Goal: Information Seeking & Learning: Learn about a topic

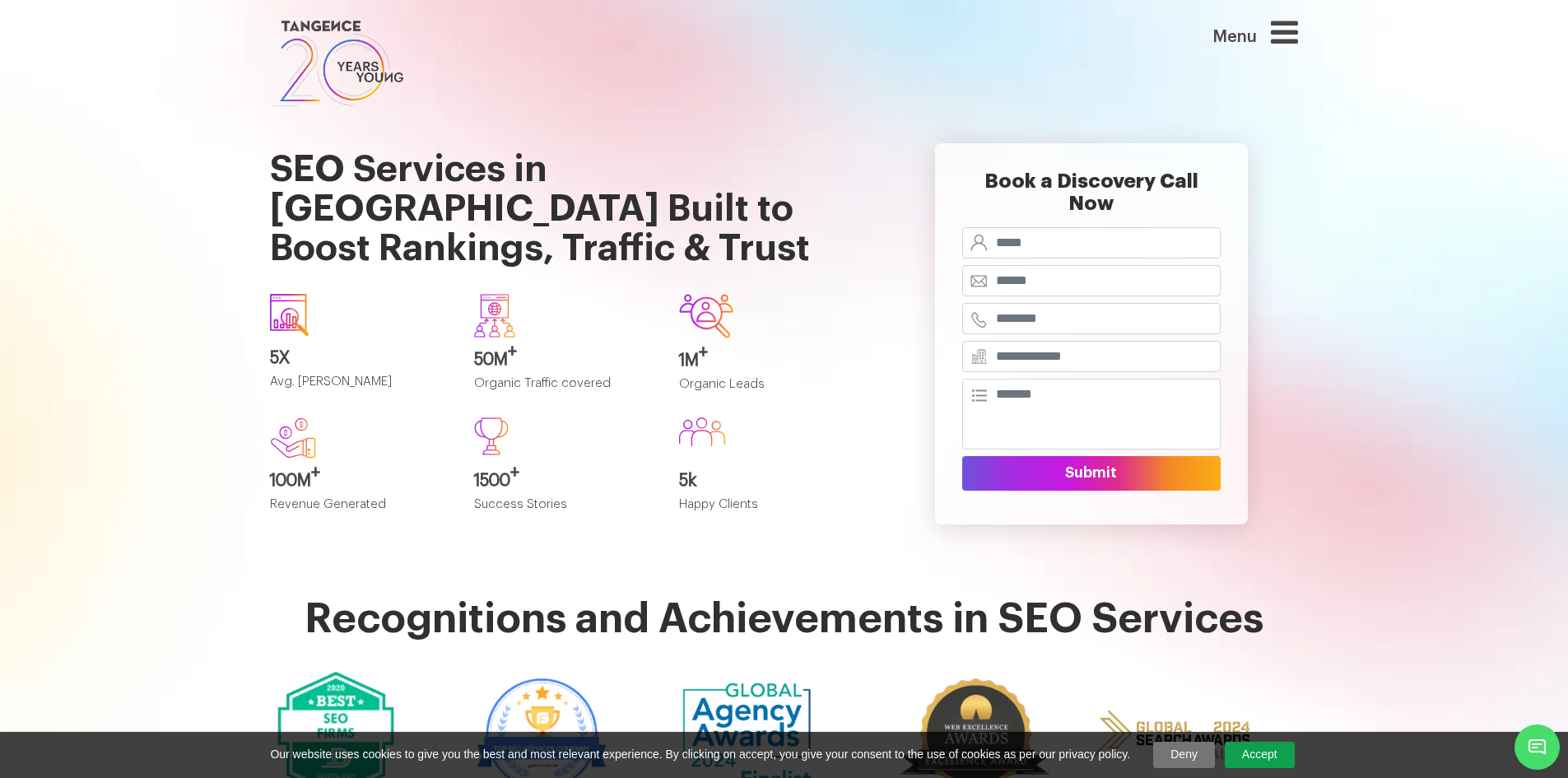
click at [1277, 39] on div "Menu" at bounding box center [1223, 40] width 151 height 48
click at [1292, 38] on icon at bounding box center [1285, 31] width 27 height 31
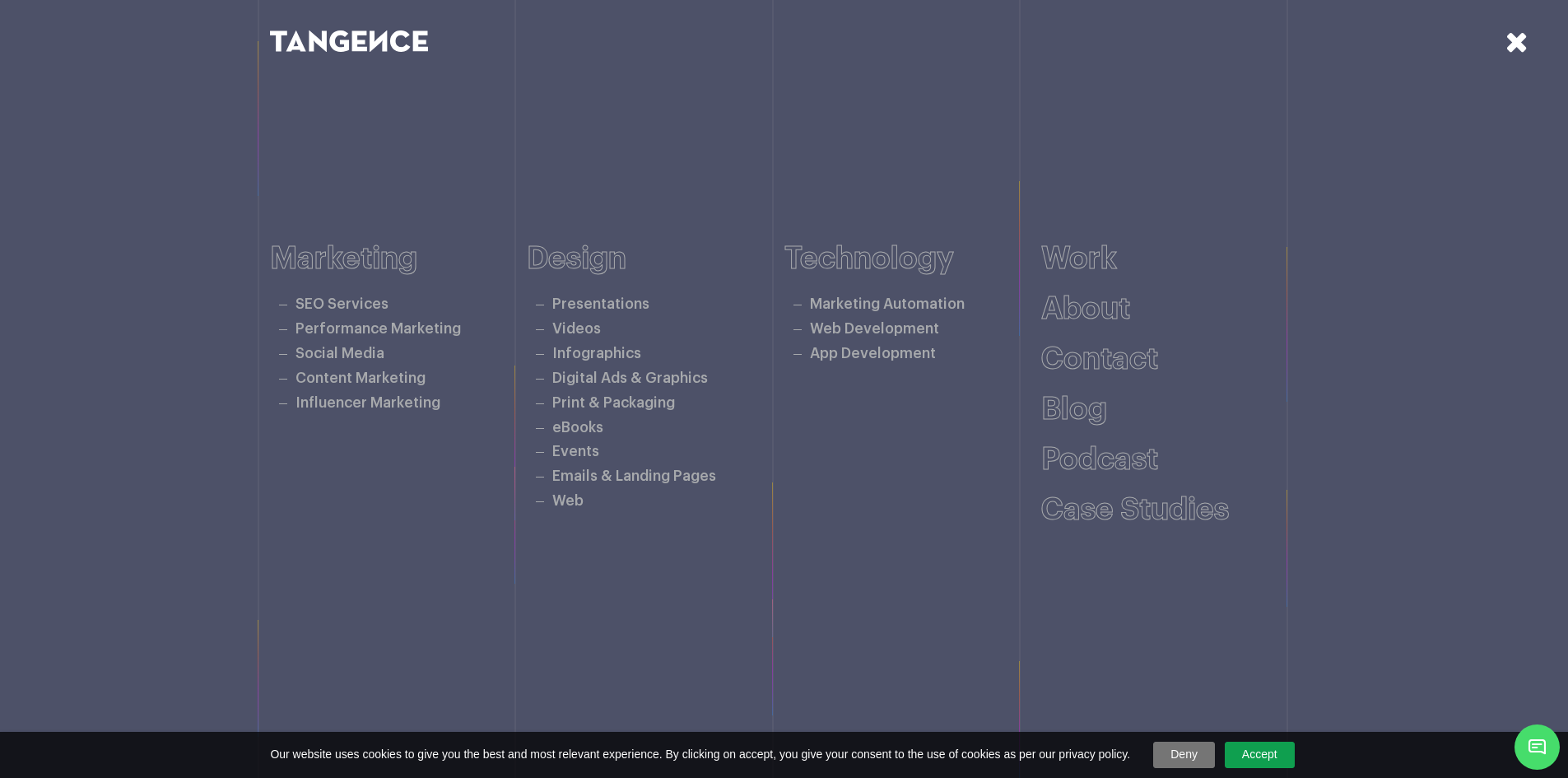
click at [344, 42] on icon at bounding box center [338, 41] width 20 height 21
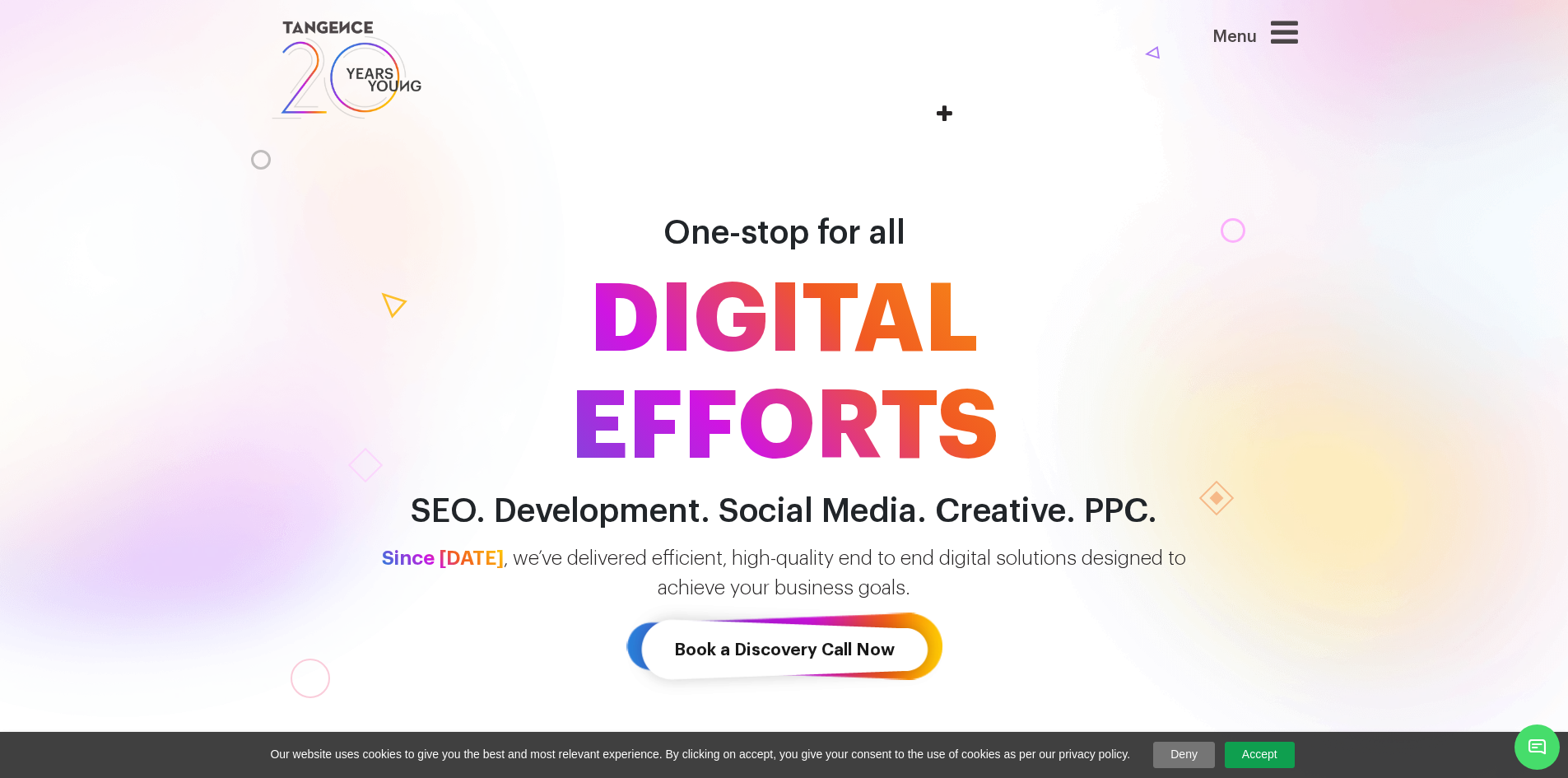
click at [179, 561] on div "One-stop for all DIGITAL EFFORTS SEO. Development. Social Media. Creative. PPC.…" at bounding box center [784, 428] width 1568 height 659
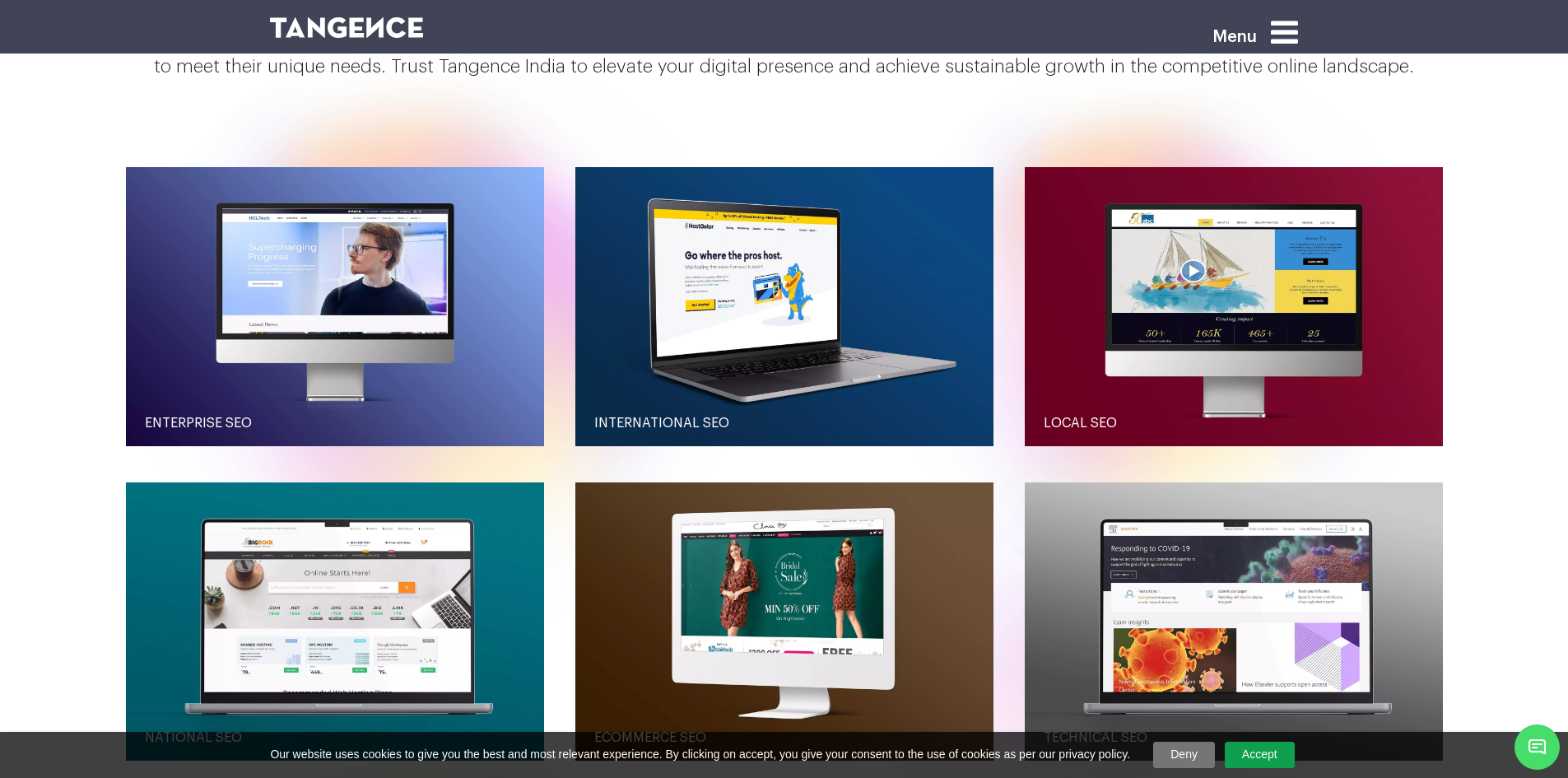
scroll to position [1814, 0]
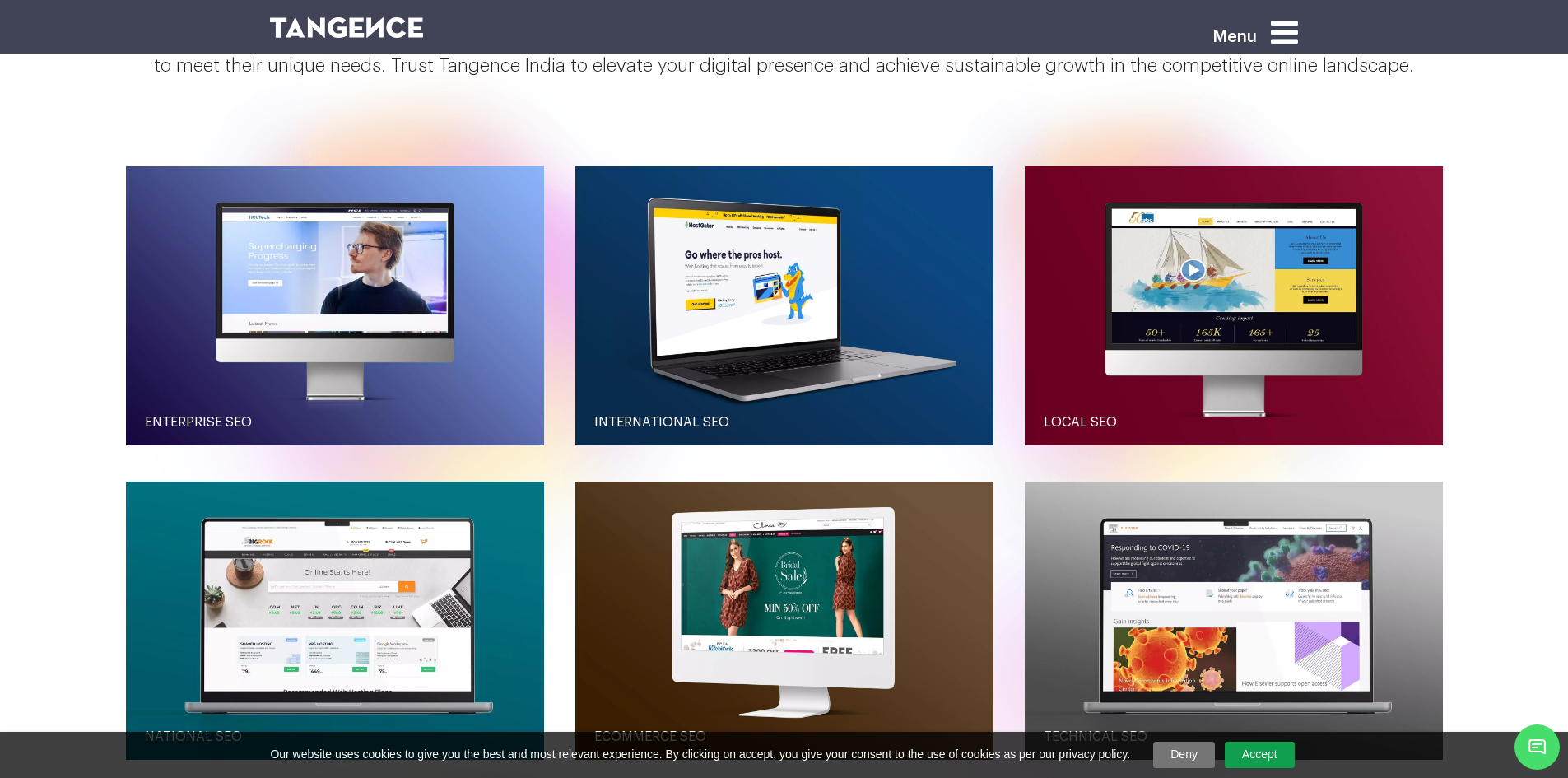
click at [72, 494] on section "services SEO Tech Design PPC Social Media Content With 23 years of industry exp…" at bounding box center [784, 308] width 1568 height 1159
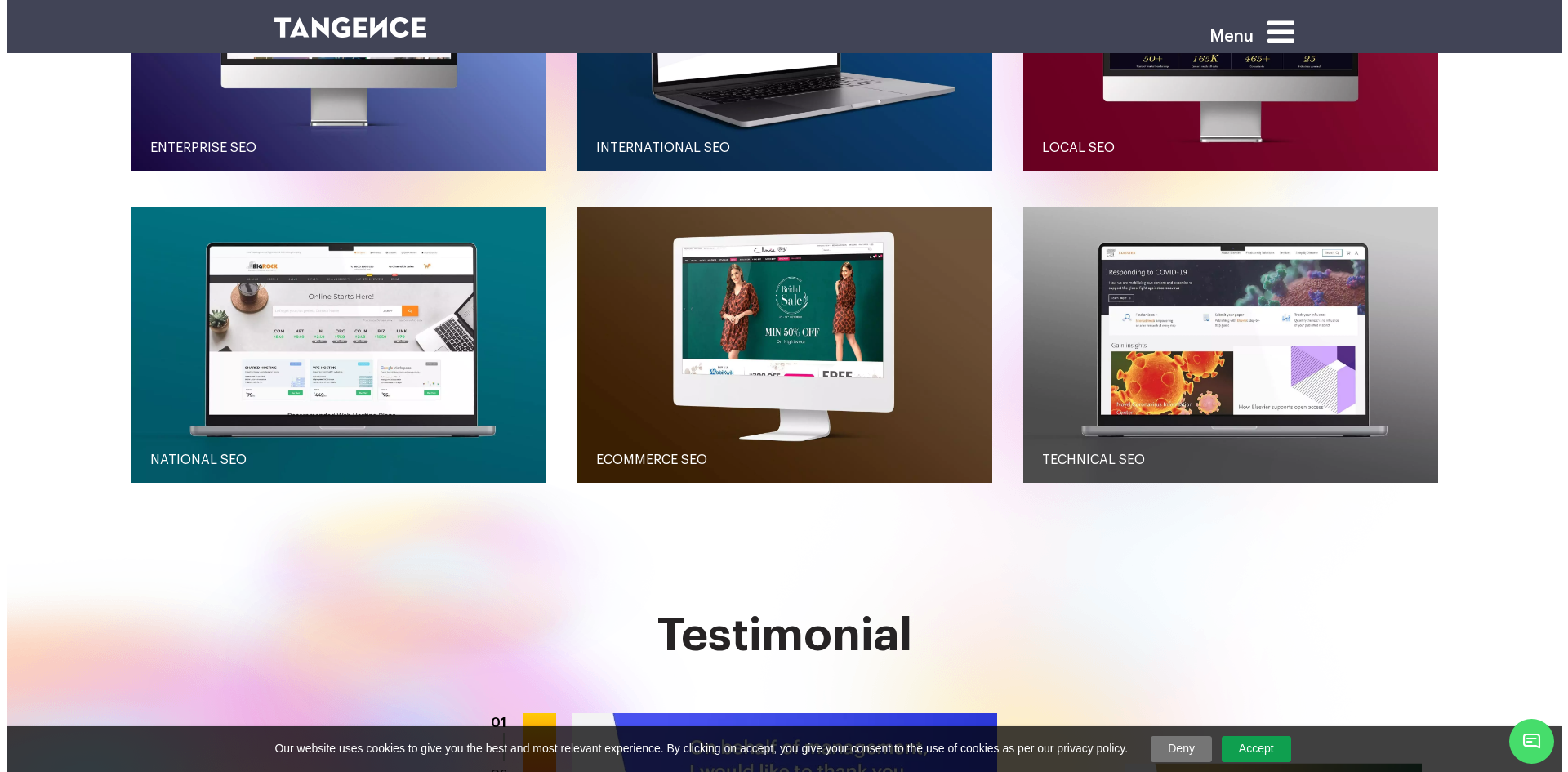
scroll to position [2071, 0]
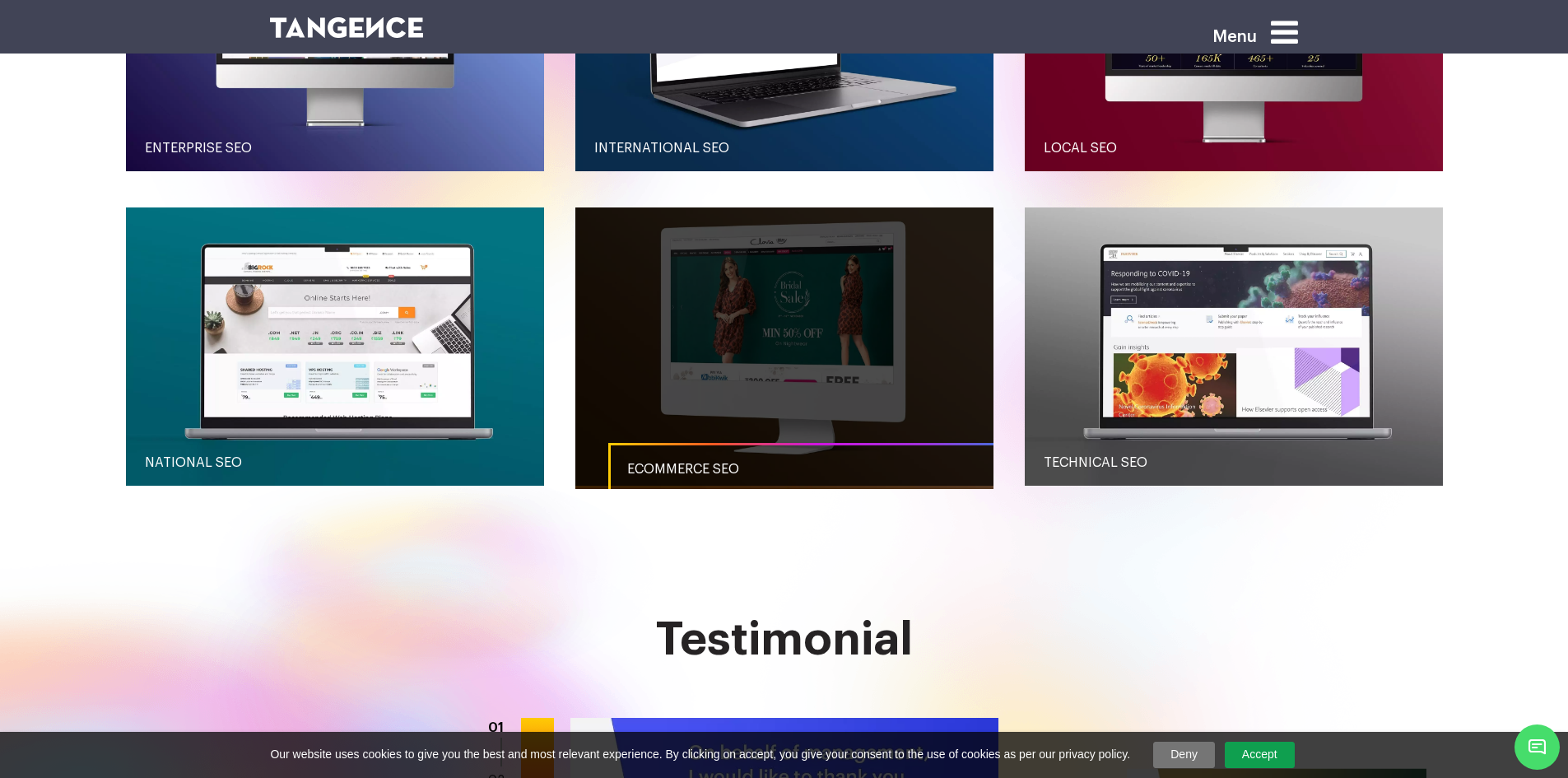
click at [679, 463] on span "Ecommerce SEO" at bounding box center [684, 469] width 112 height 13
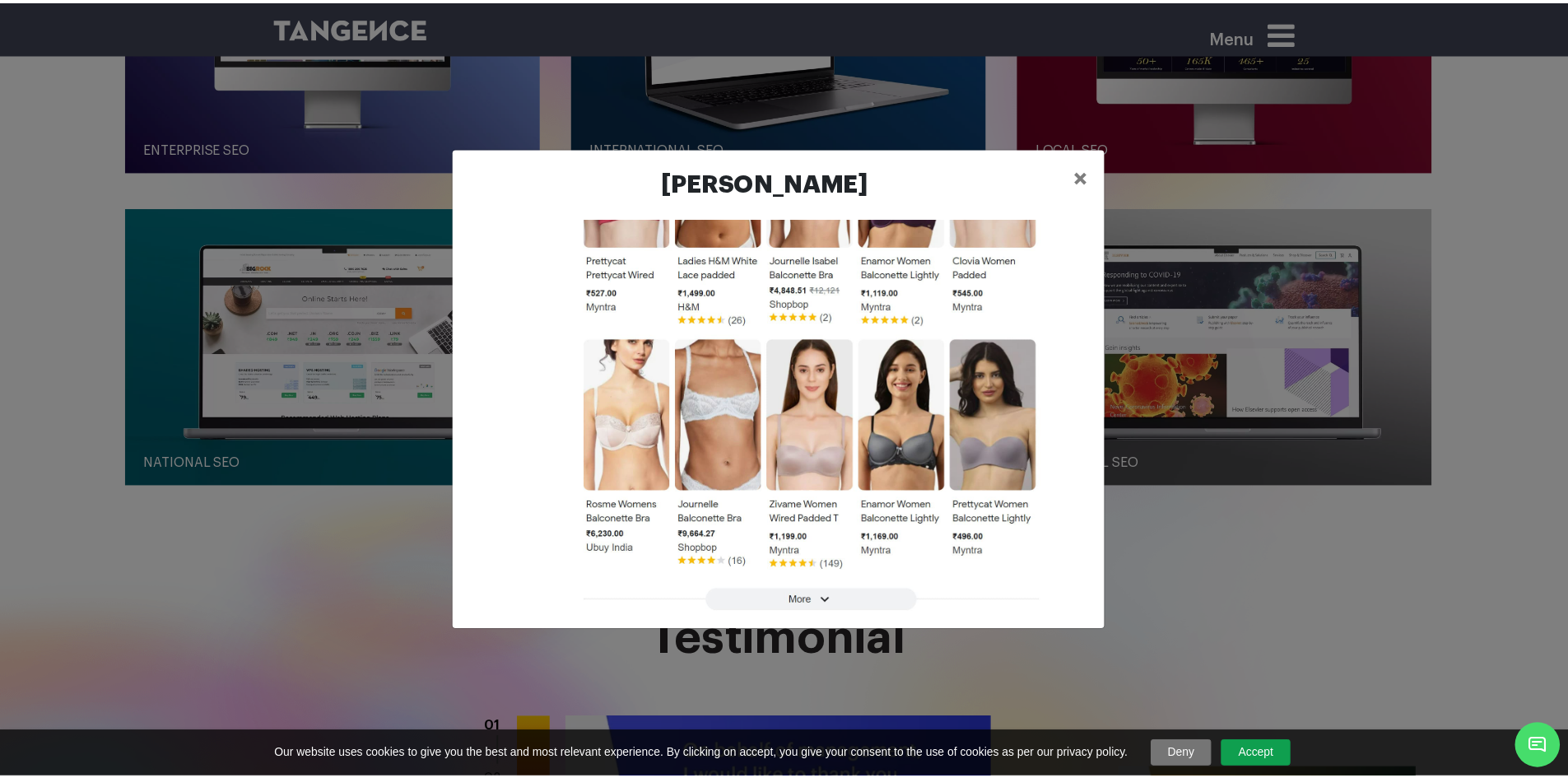
scroll to position [1407, 0]
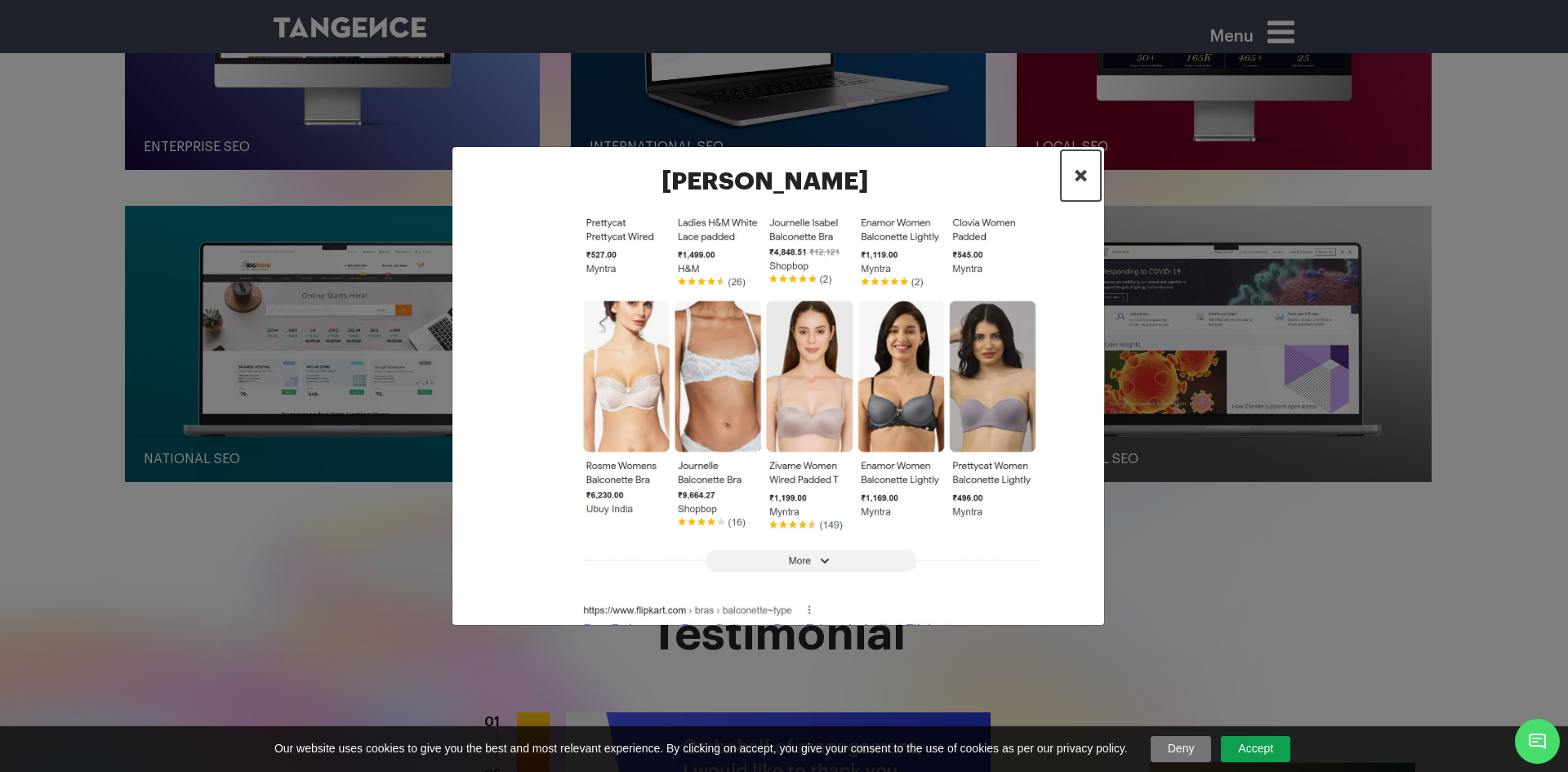
click at [1083, 179] on span "×" at bounding box center [1080, 175] width 13 height 24
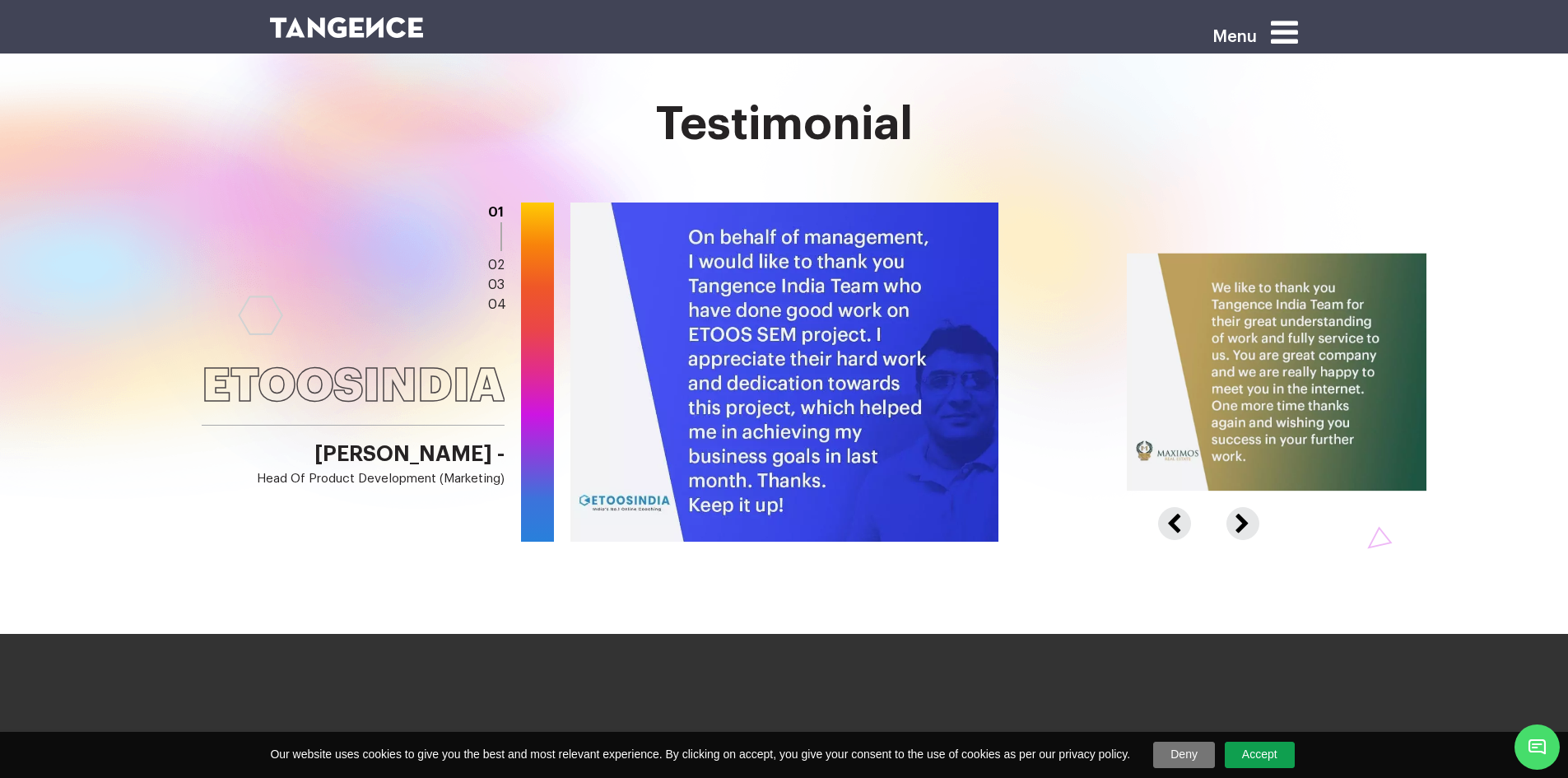
scroll to position [2604, 0]
click at [614, 583] on div "Testimonial [GEOGRAPHIC_DATA] [PERSON_NAME] - Head of Product Development (Mark…" at bounding box center [784, 365] width 1317 height 535
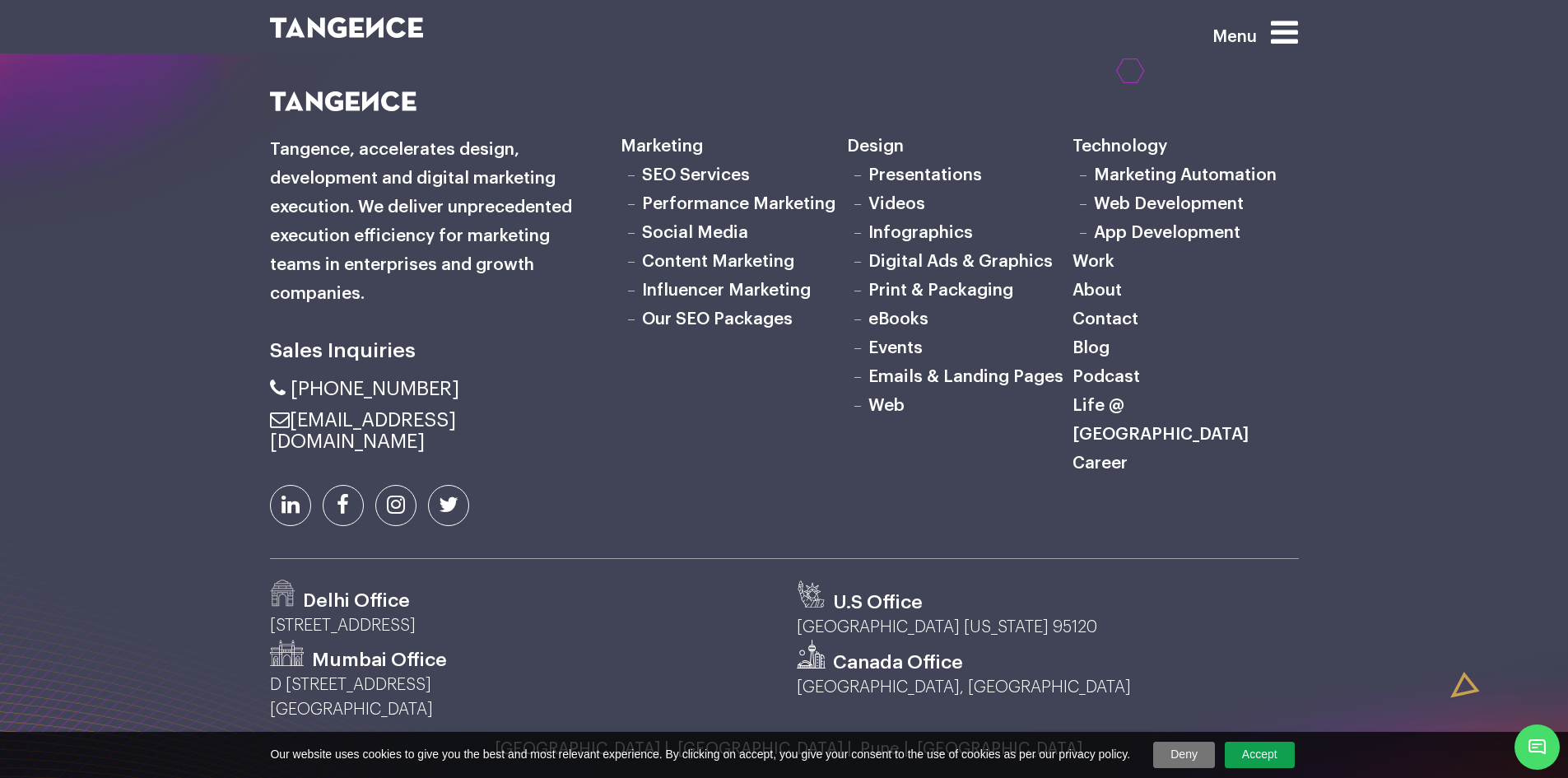
scroll to position [5352, 0]
click at [685, 558] on div "Marketing SEO Services Performance Marketing Social Media Content Marketing Inf…" at bounding box center [959, 324] width 702 height 468
click at [691, 558] on div "Marketing SEO Services Performance Marketing Social Media Content Marketing Inf…" at bounding box center [959, 324] width 702 height 468
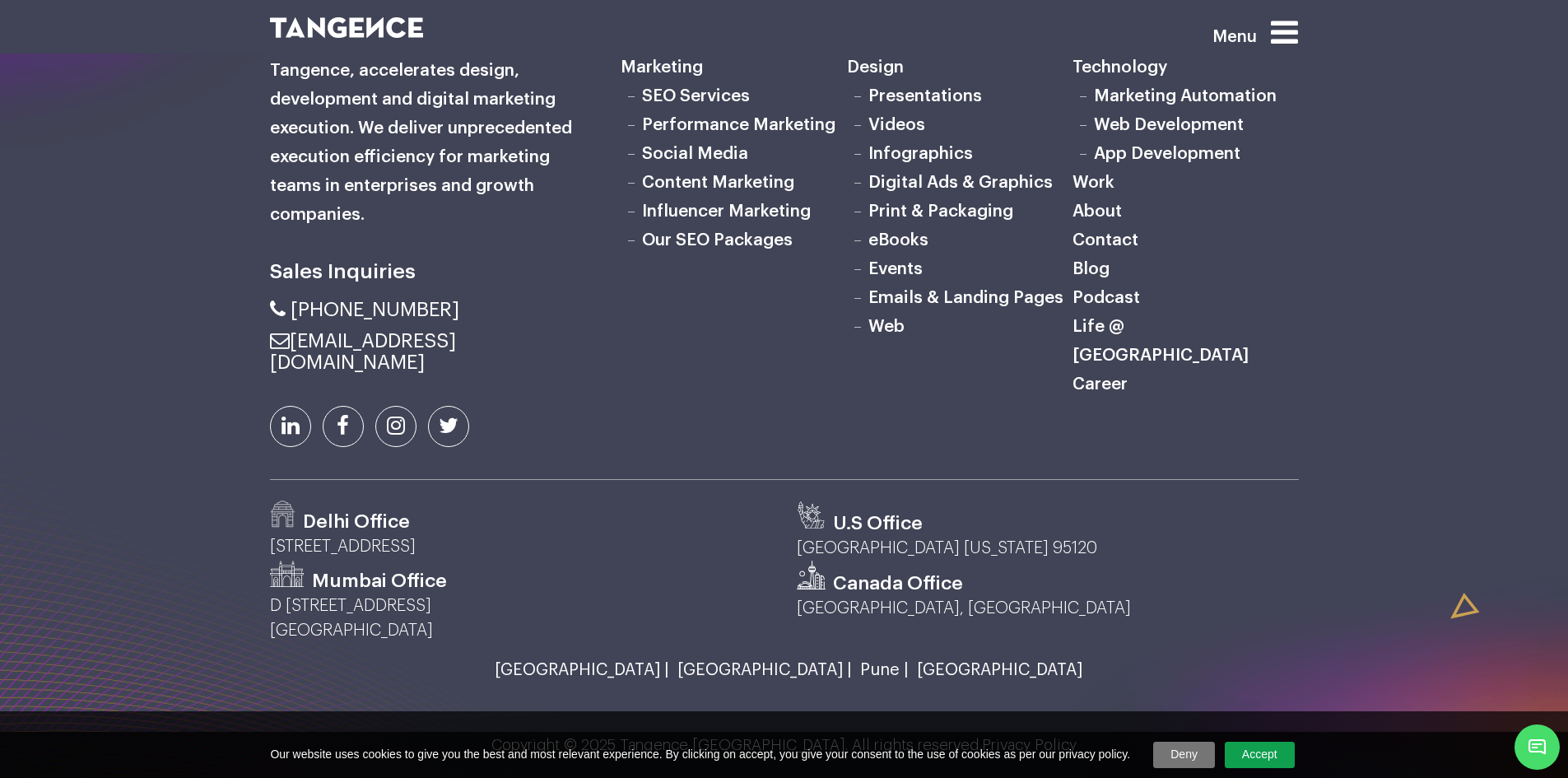
click at [757, 664] on link "[GEOGRAPHIC_DATA] |" at bounding box center [760, 669] width 183 height 18
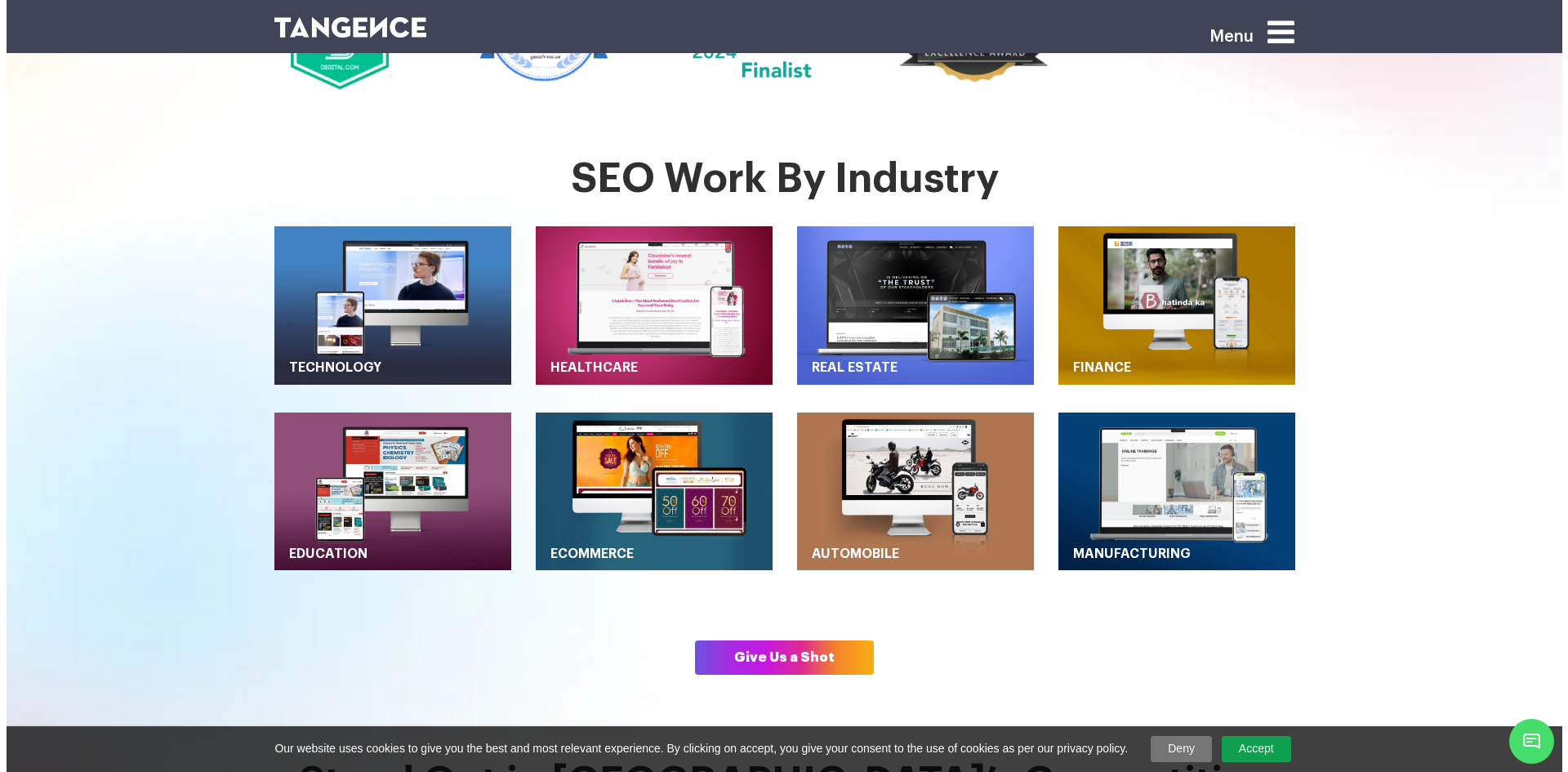
scroll to position [647, 0]
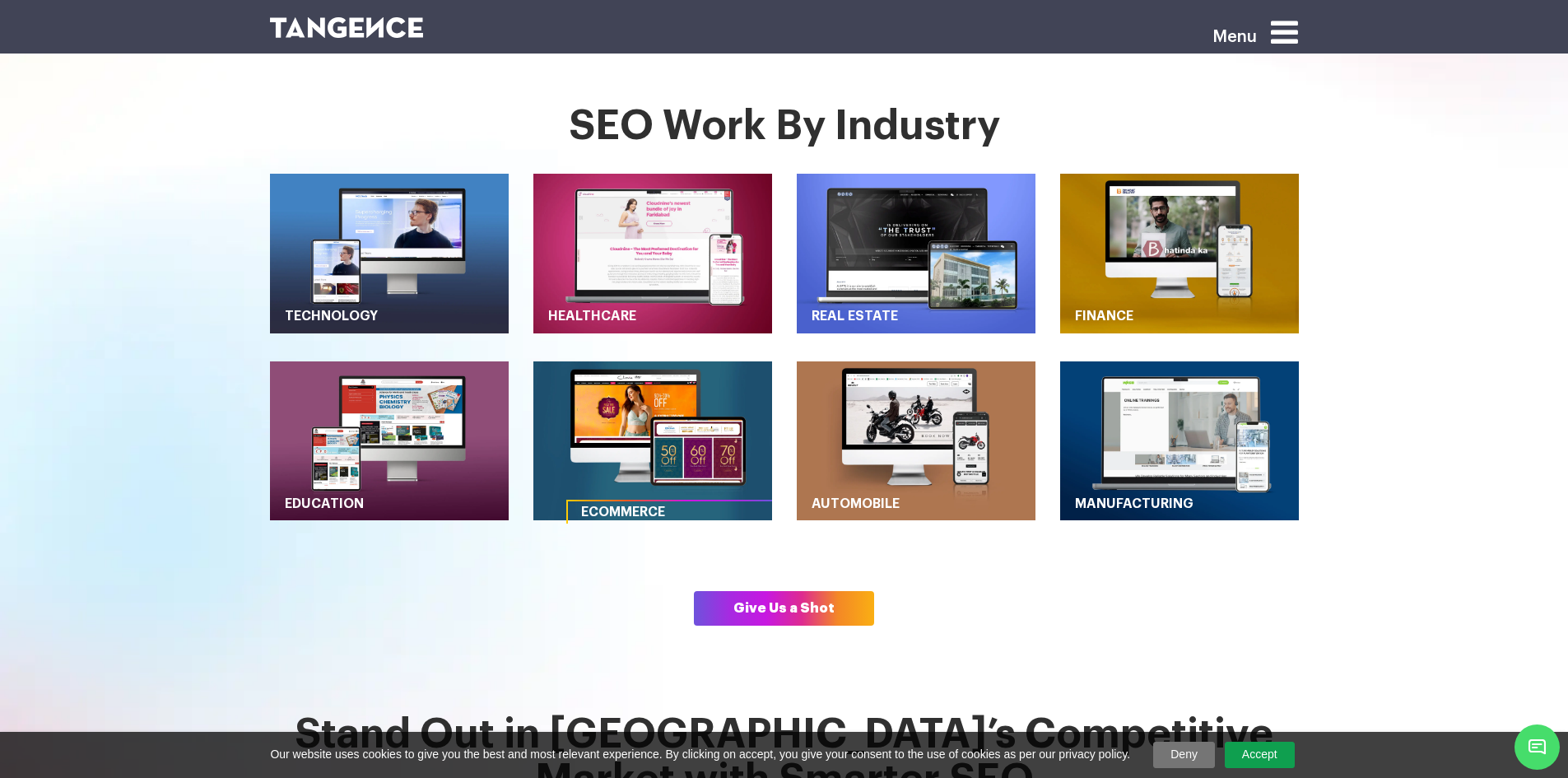
click at [637, 502] on link "Ecommerce" at bounding box center [685, 513] width 236 height 22
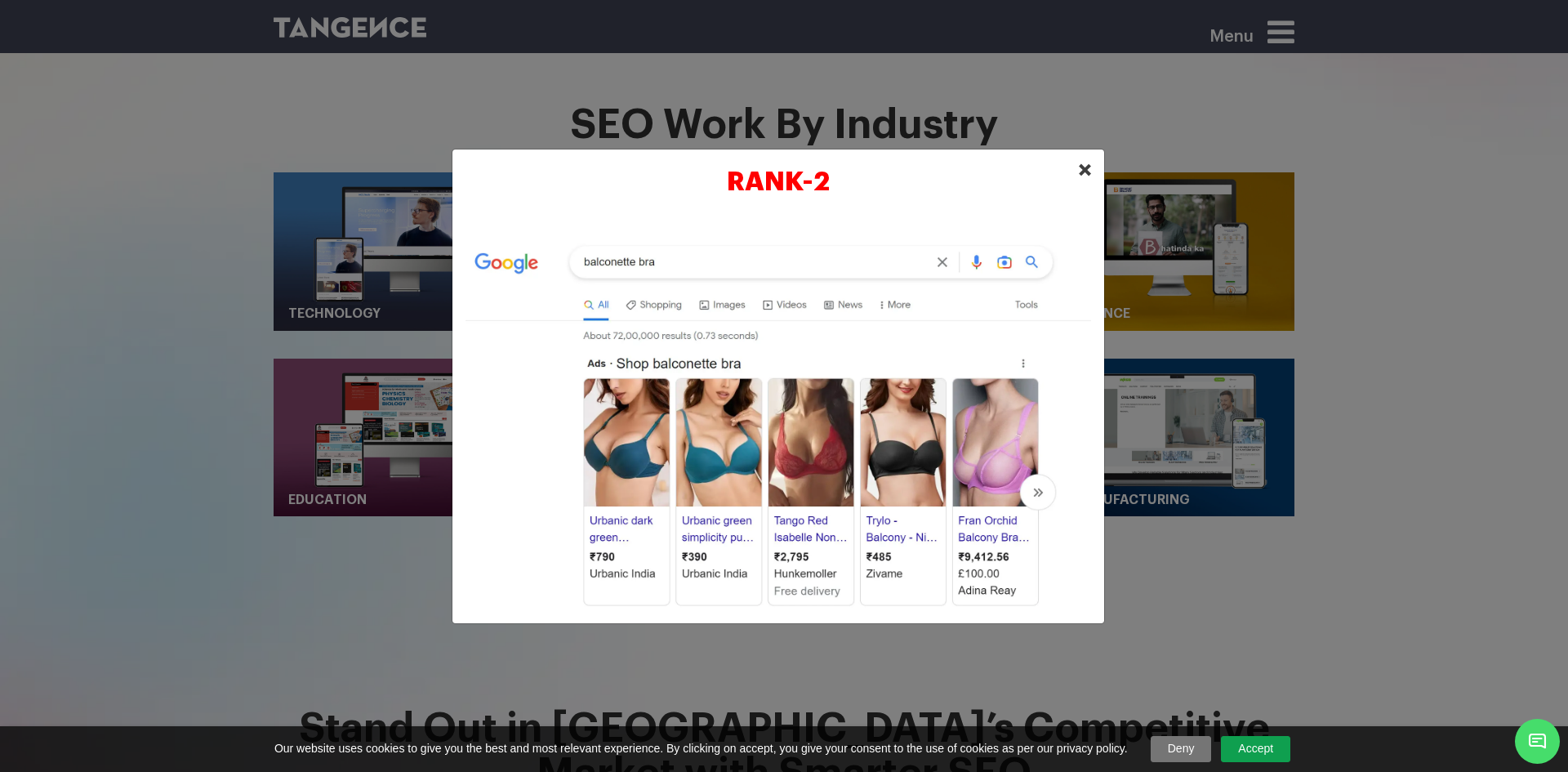
click at [1086, 166] on span "×" at bounding box center [1085, 170] width 13 height 24
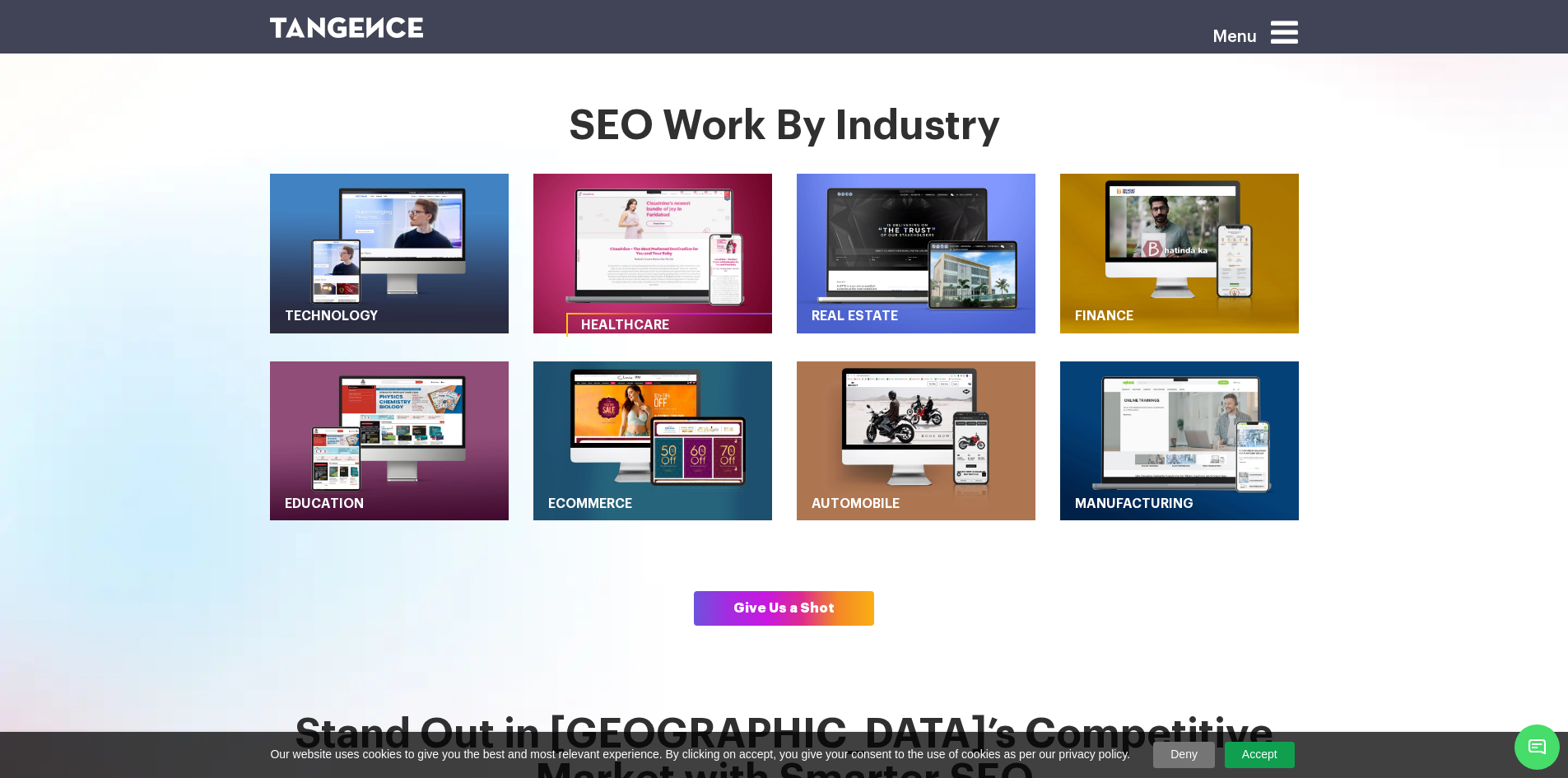
click at [631, 315] on link "Healthcare" at bounding box center [685, 326] width 236 height 22
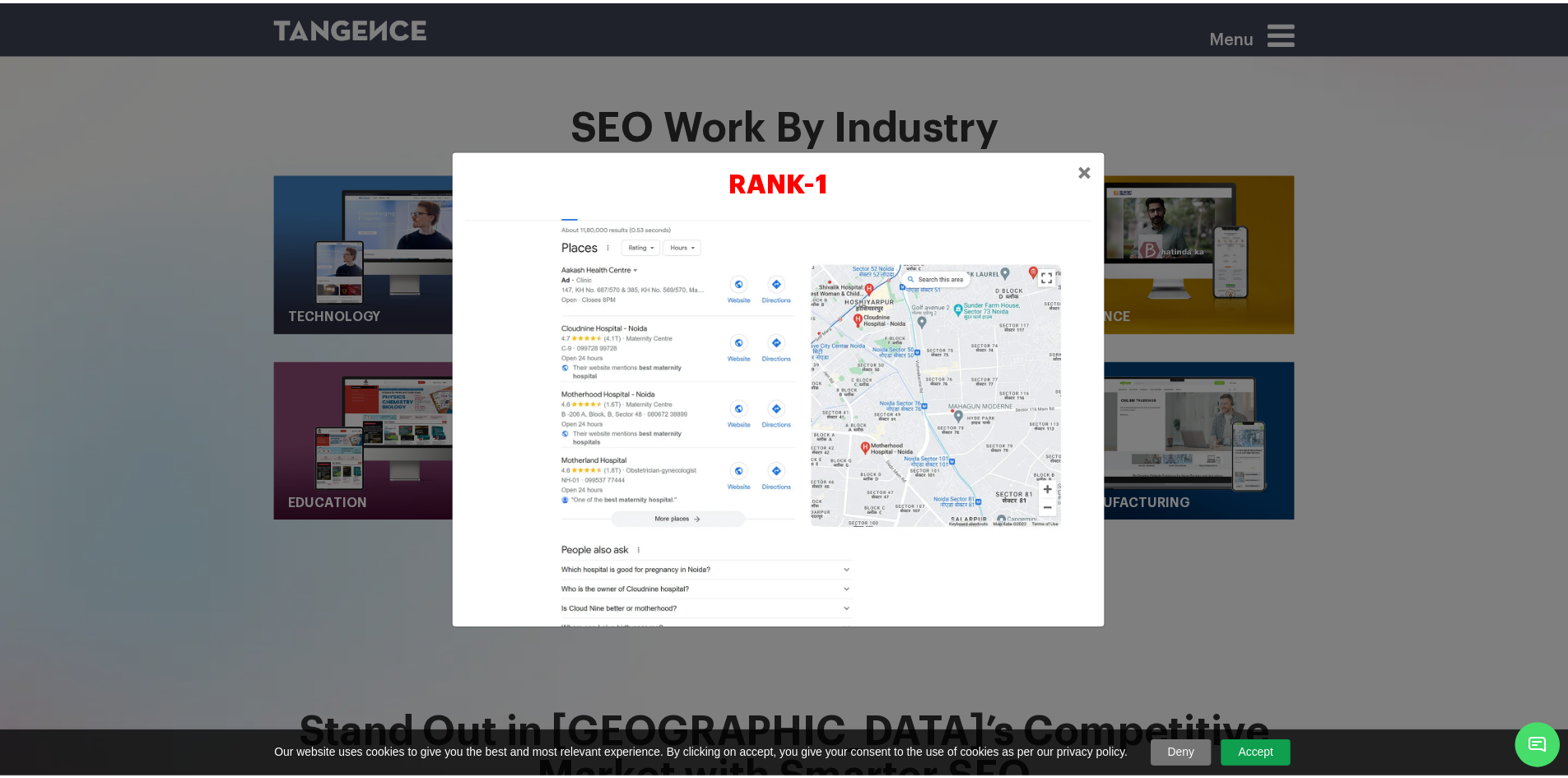
scroll to position [0, 0]
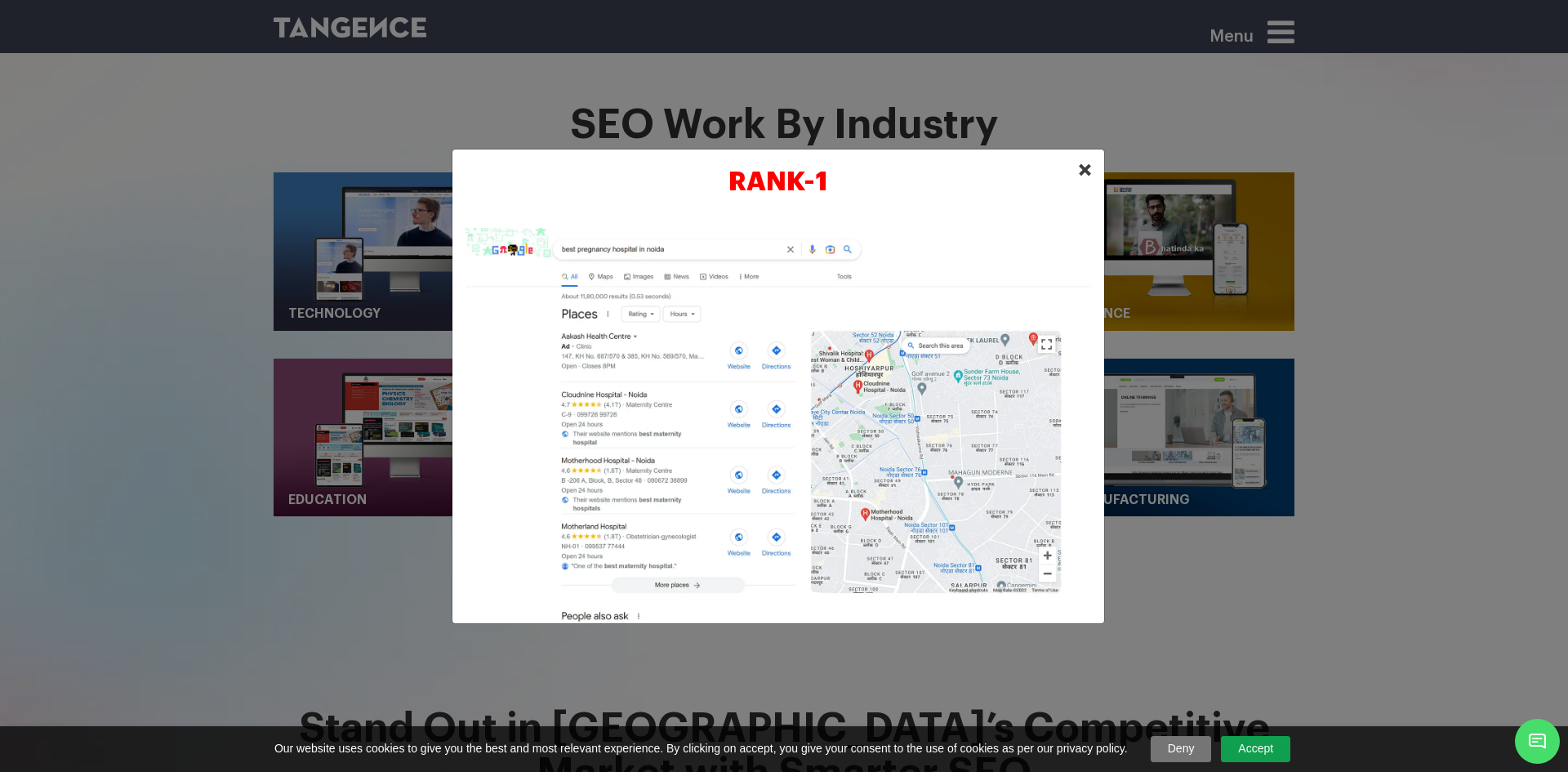
click at [1086, 165] on span "×" at bounding box center [1085, 170] width 13 height 24
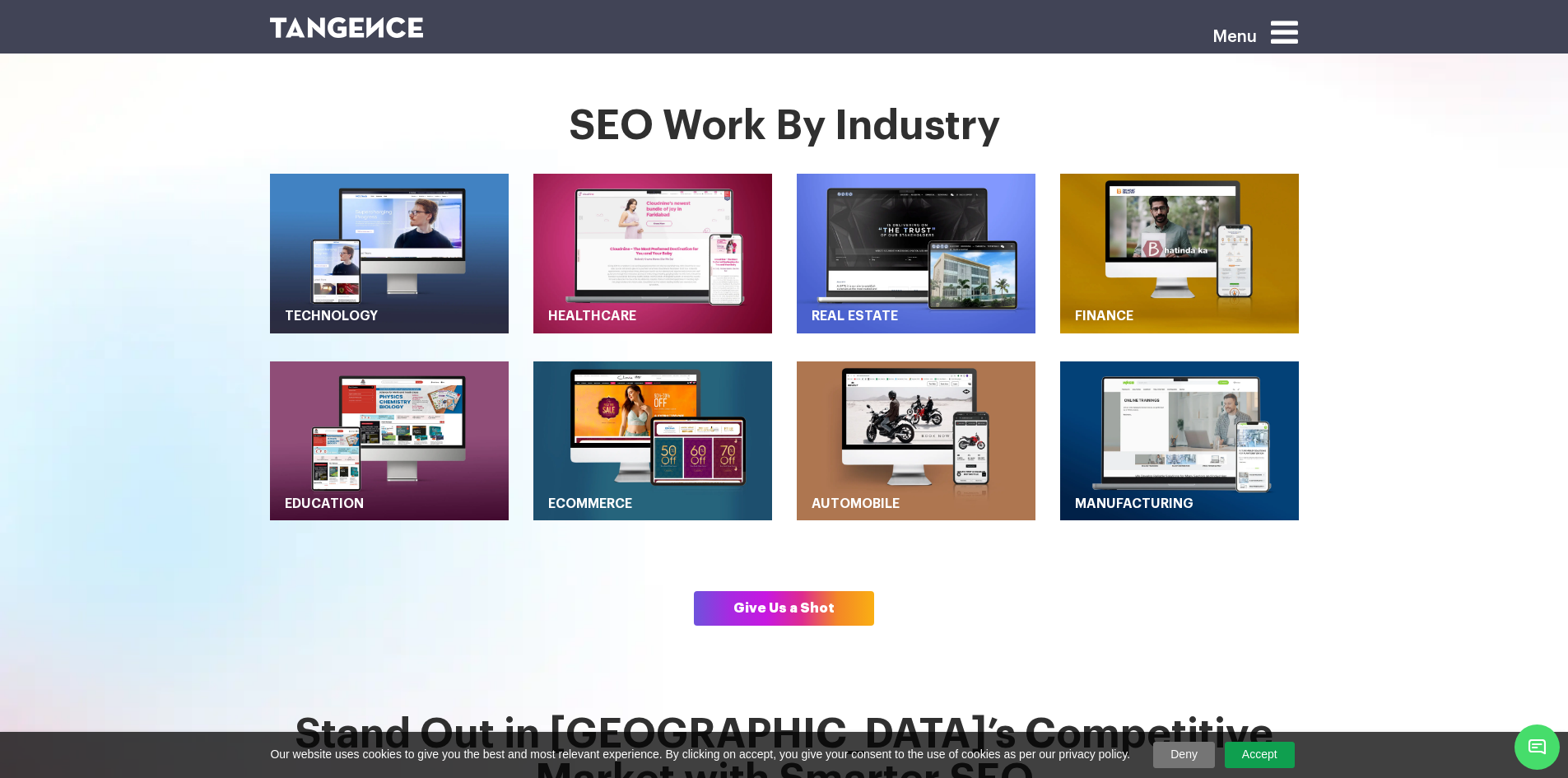
click at [184, 581] on section "SEO Work By Industry Technology Healthcare Real Estate" at bounding box center [784, 407] width 1568 height 607
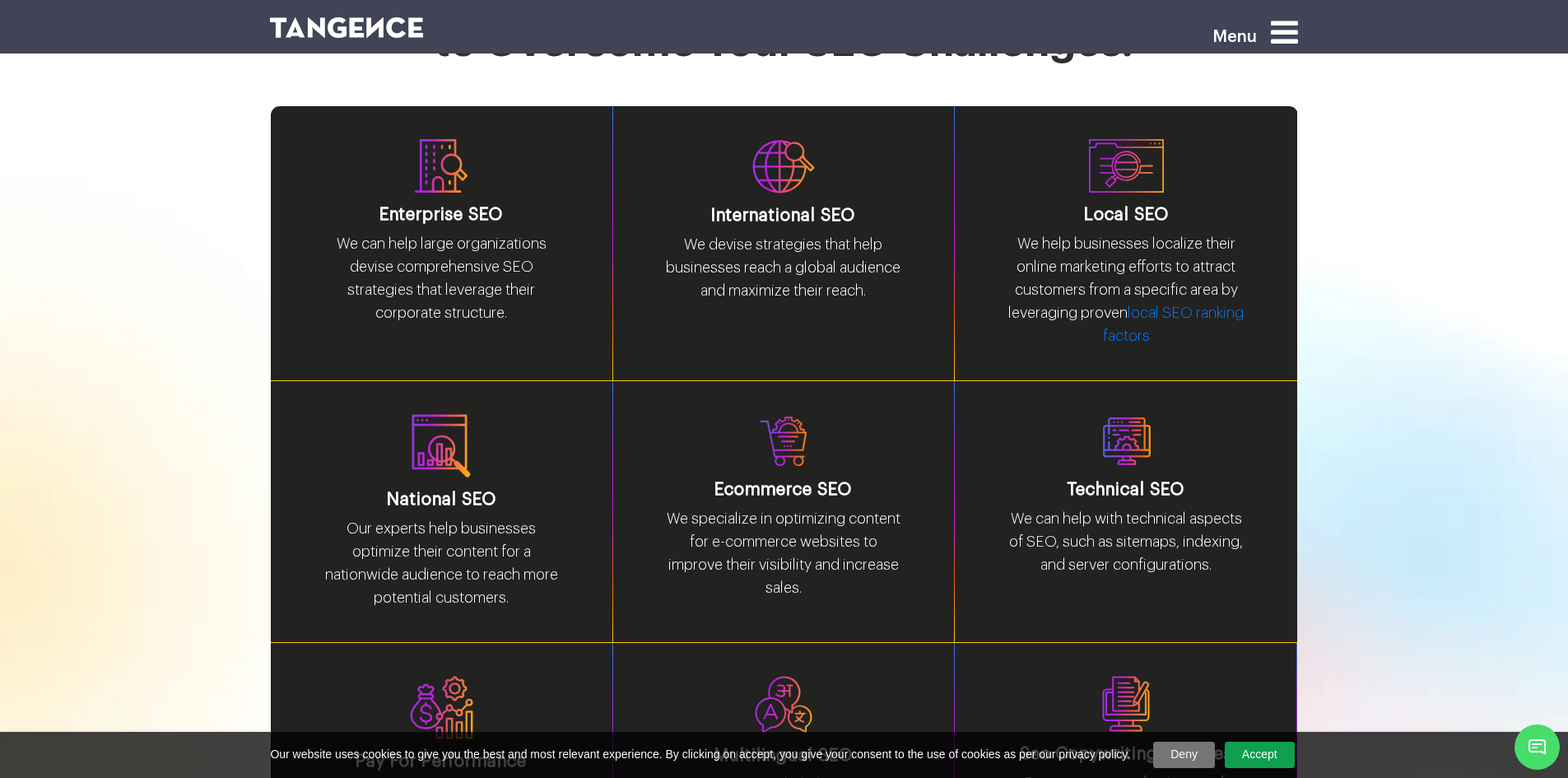
scroll to position [2035, 0]
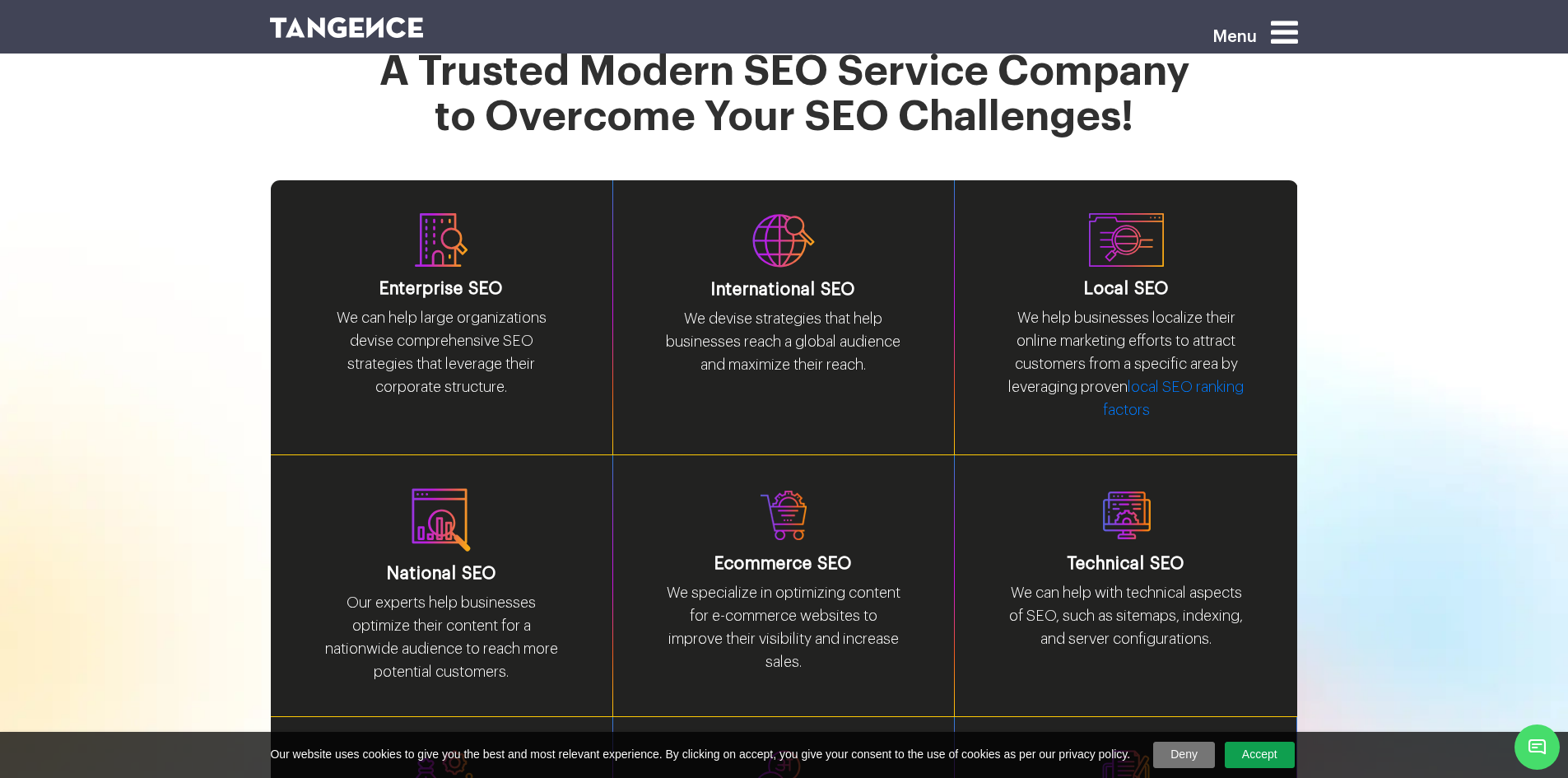
click at [184, 576] on section "A Trusted Modern SEO Service Company to Overcome Your SEO Challenges! Enterpris…" at bounding box center [784, 559] width 1568 height 1074
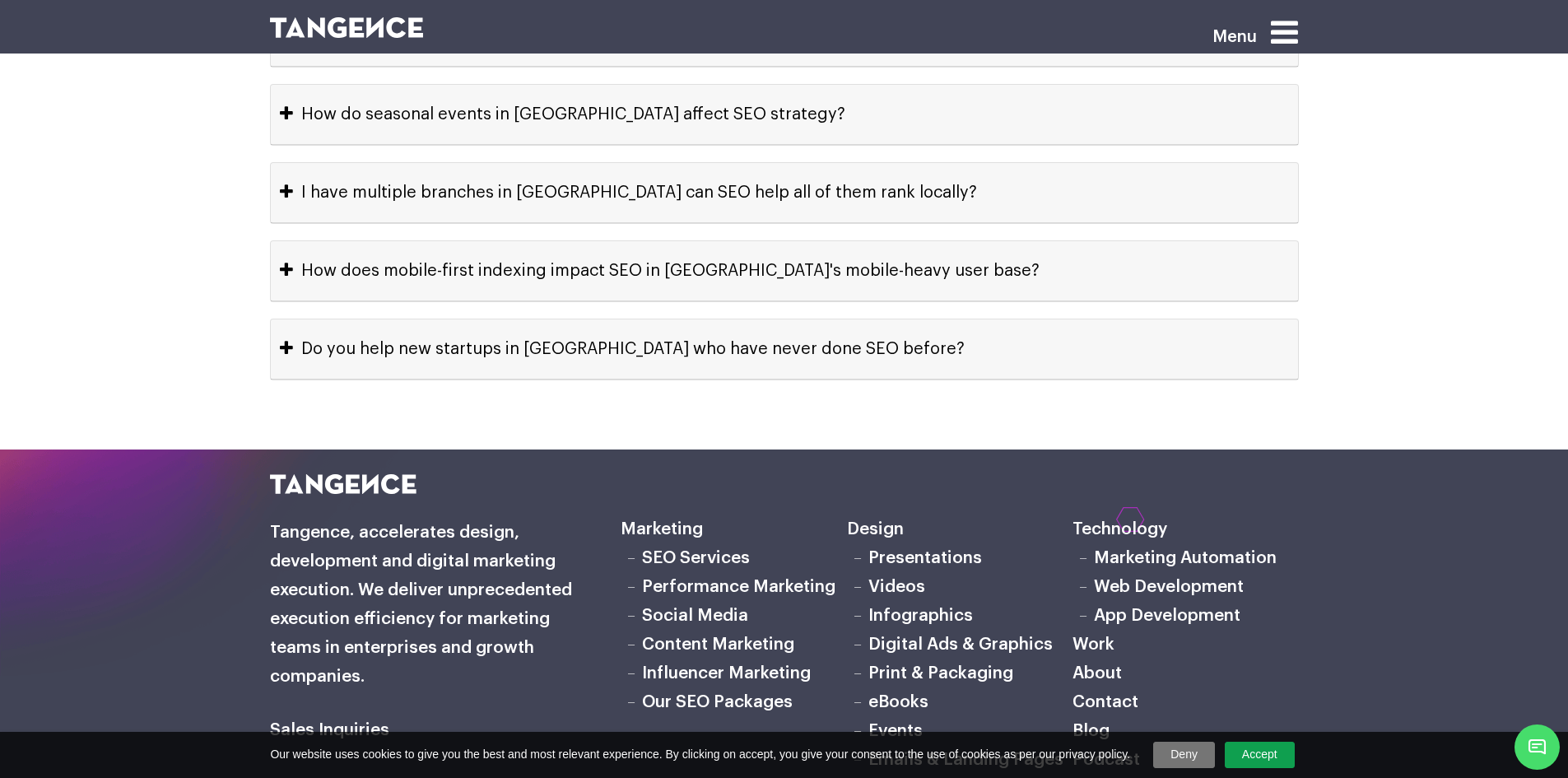
scroll to position [8639, 0]
